Goal: Transaction & Acquisition: Purchase product/service

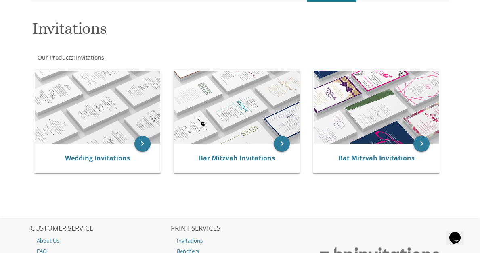
scroll to position [111, 0]
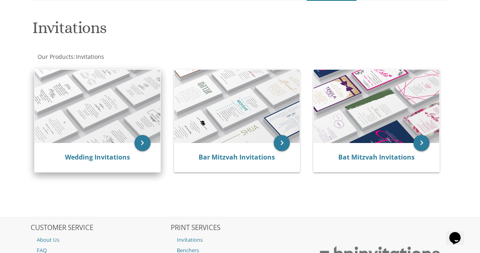
click at [132, 144] on div "Wedding Invitations" at bounding box center [97, 157] width 125 height 29
click at [146, 137] on icon "keyboard_arrow_right" at bounding box center [142, 143] width 16 height 16
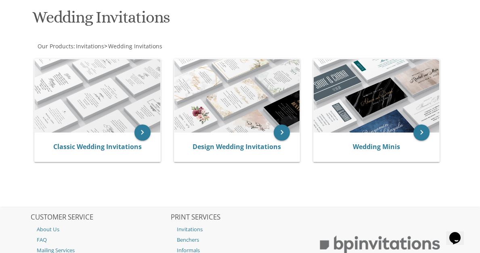
scroll to position [128, 0]
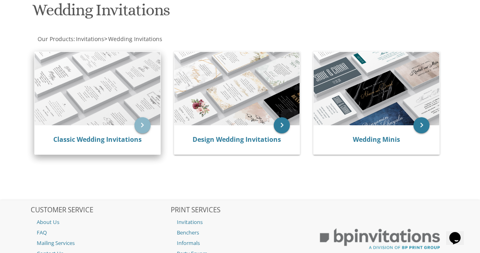
click at [142, 126] on icon "keyboard_arrow_right" at bounding box center [142, 125] width 16 height 16
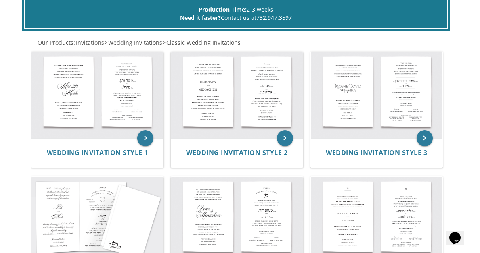
scroll to position [162, 0]
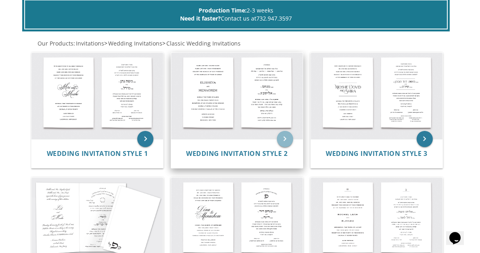
click at [283, 137] on icon "keyboard_arrow_right" at bounding box center [285, 139] width 16 height 16
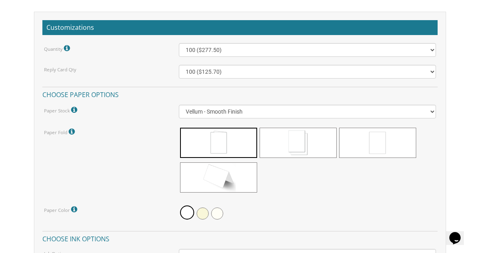
scroll to position [751, 0]
click at [229, 148] on span at bounding box center [218, 143] width 77 height 30
click at [184, 213] on span at bounding box center [187, 213] width 14 height 14
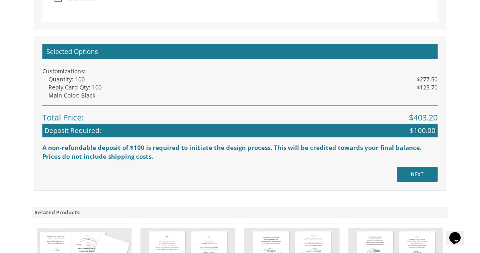
scroll to position [1202, 0]
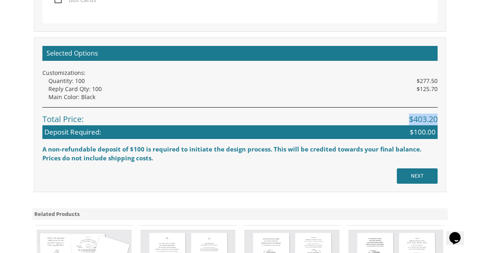
drag, startPoint x: 409, startPoint y: 116, endPoint x: 435, endPoint y: 119, distance: 26.8
click at [435, 119] on span "$403.20" at bounding box center [423, 120] width 29 height 12
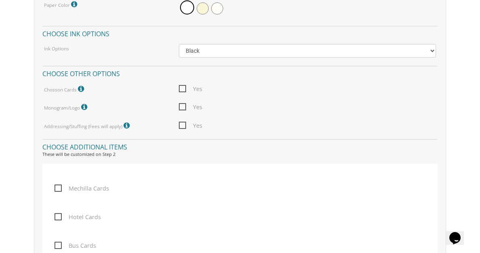
scroll to position [956, 0]
click at [179, 85] on span "Yes" at bounding box center [190, 89] width 23 height 10
click at [179, 86] on input "Yes" at bounding box center [181, 88] width 5 height 5
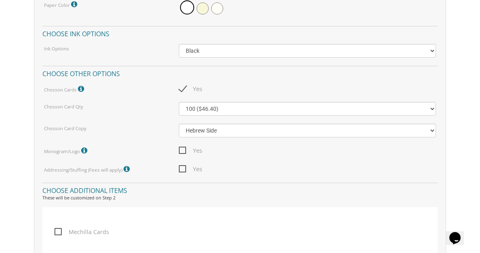
click at [185, 86] on span "Yes" at bounding box center [190, 89] width 23 height 10
click at [184, 86] on input "Yes" at bounding box center [181, 88] width 5 height 5
checkbox input "false"
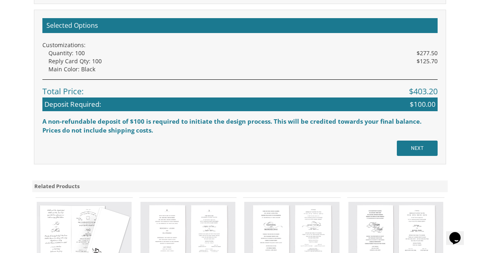
scroll to position [1230, 0]
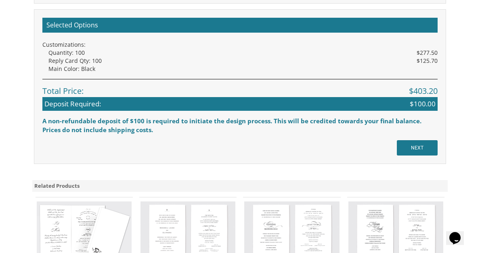
click at [427, 149] on input "NEXT" at bounding box center [417, 147] width 41 height 15
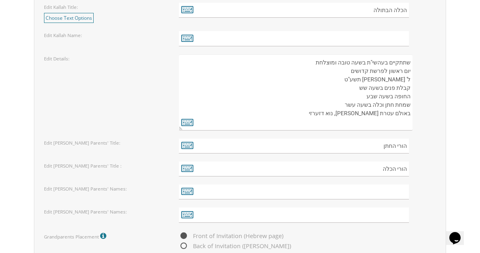
scroll to position [1320, 0]
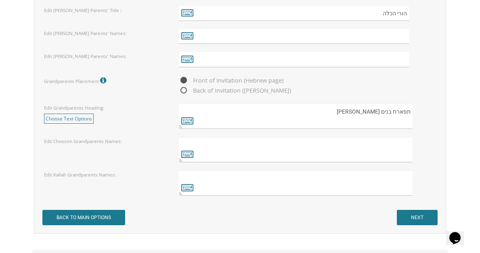
click at [102, 211] on input "BACK TO MAIN OPTIONS" at bounding box center [83, 217] width 83 height 15
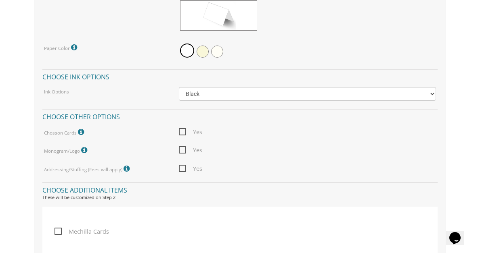
scroll to position [914, 0]
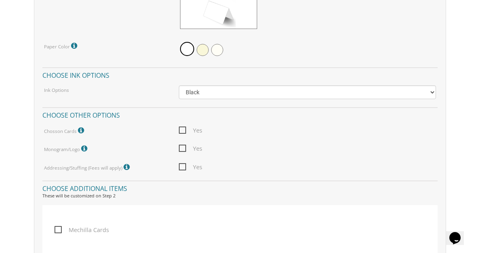
click at [183, 129] on span "Yes" at bounding box center [190, 130] width 23 height 10
click at [183, 129] on input "Yes" at bounding box center [181, 129] width 5 height 5
checkbox input "true"
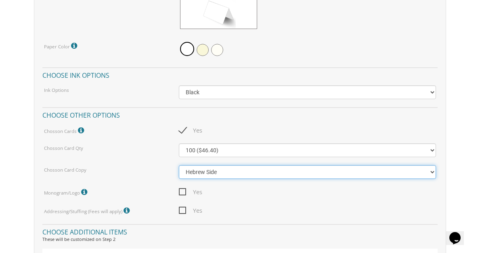
select select "English Side"
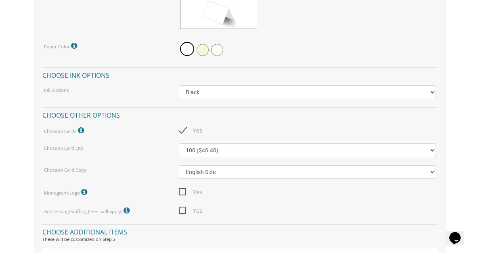
click at [185, 189] on span "Yes" at bounding box center [190, 192] width 23 height 10
click at [184, 189] on input "Yes" at bounding box center [181, 191] width 5 height 5
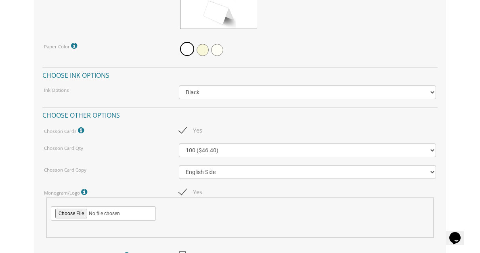
click at [181, 190] on span "Yes" at bounding box center [190, 192] width 23 height 10
click at [181, 190] on input "Yes" at bounding box center [181, 191] width 5 height 5
checkbox input "false"
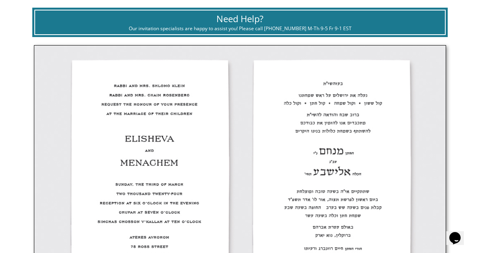
scroll to position [192, 0]
